Goal: Navigation & Orientation: Find specific page/section

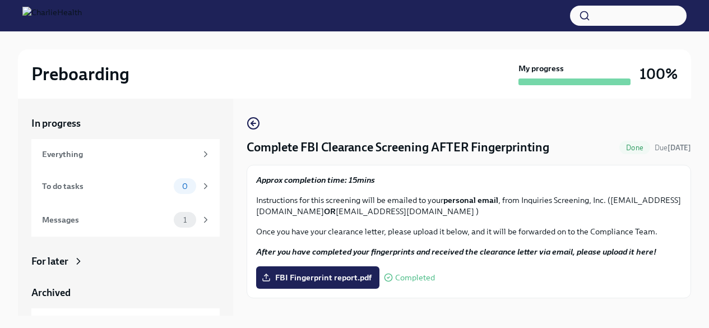
scroll to position [19, 0]
click at [145, 218] on div "Messages" at bounding box center [105, 220] width 127 height 12
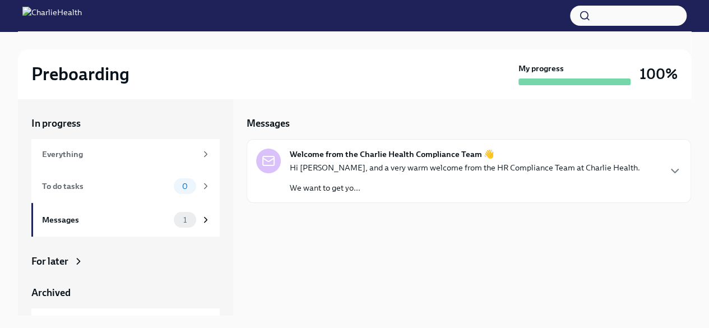
click at [400, 153] on strong "Welcome from the Charlie Health Compliance Team 👋" at bounding box center [392, 154] width 205 height 11
